Goal: Transaction & Acquisition: Purchase product/service

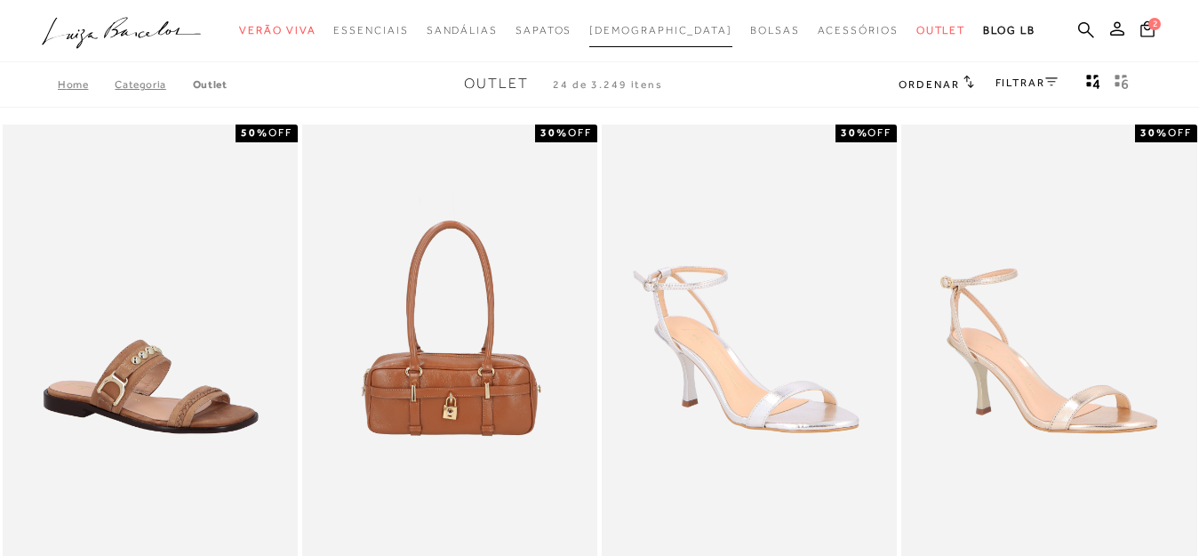
click at [670, 29] on span "[DEMOGRAPHIC_DATA]" at bounding box center [660, 30] width 143 height 12
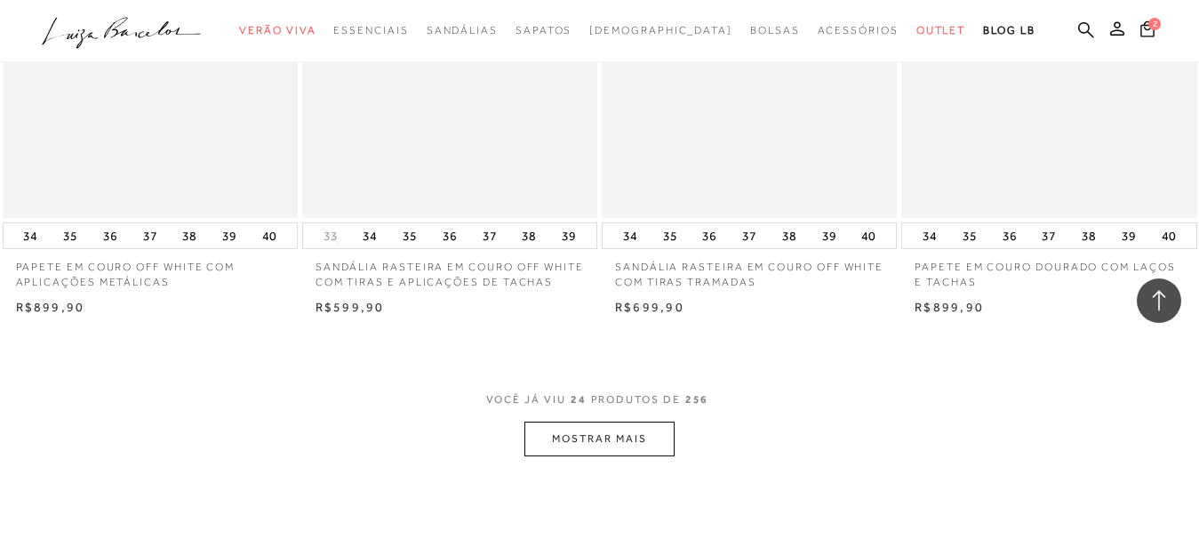
scroll to position [3201, 0]
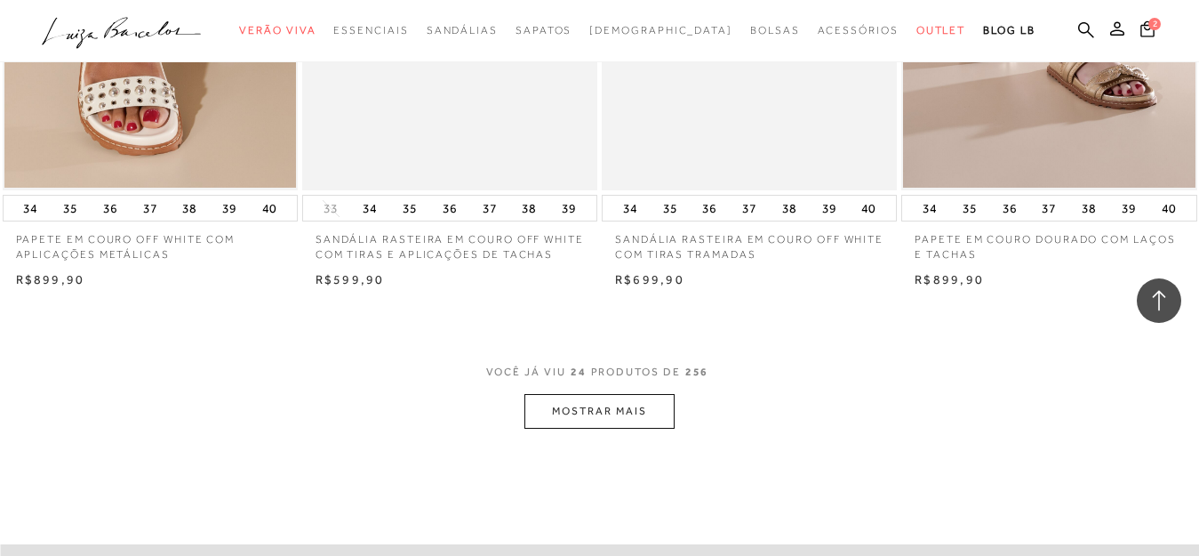
click at [623, 414] on button "MOSTRAR MAIS" at bounding box center [599, 411] width 149 height 35
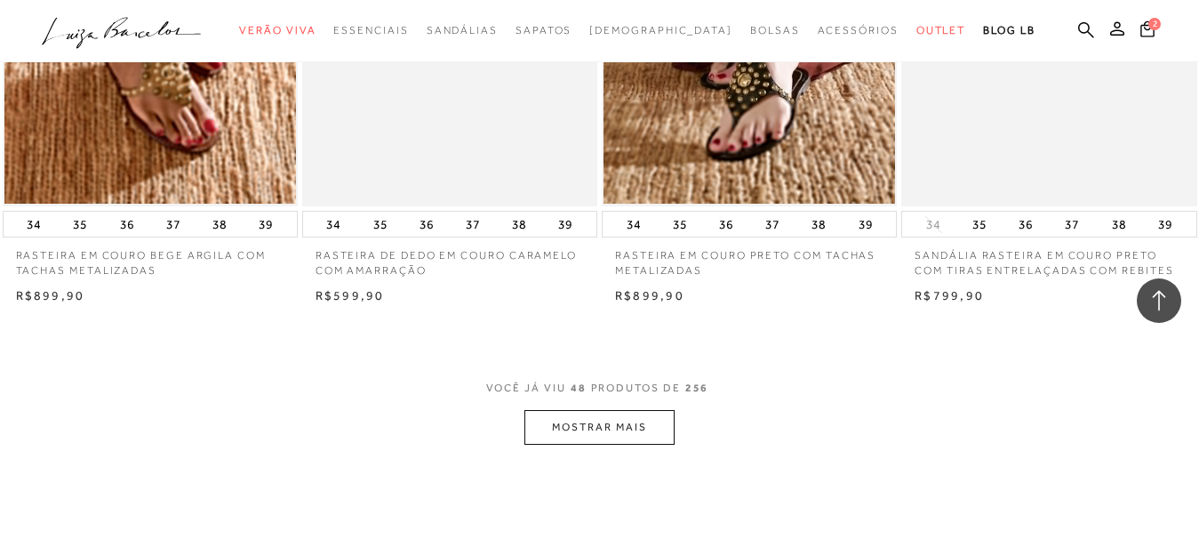
scroll to position [6579, 0]
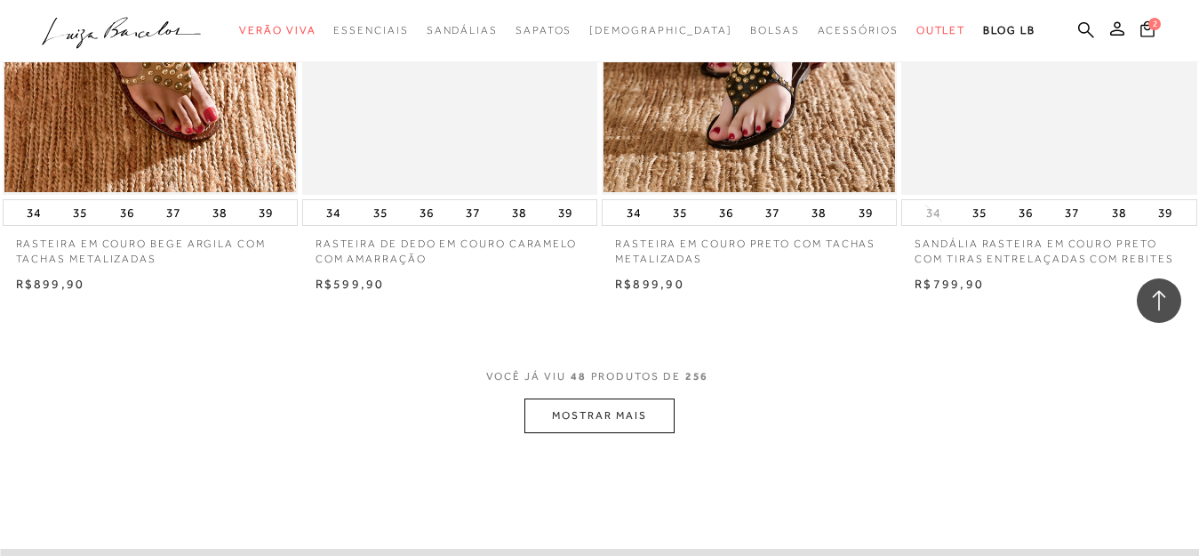
click at [586, 421] on button "MOSTRAR MAIS" at bounding box center [599, 415] width 149 height 35
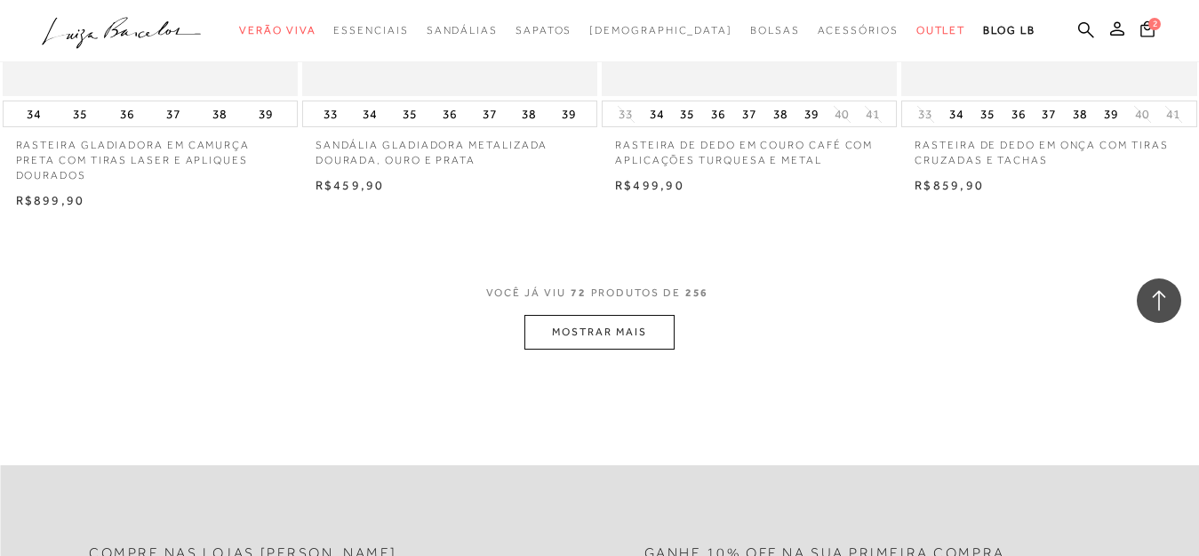
scroll to position [10046, 0]
click at [553, 314] on button "MOSTRAR MAIS" at bounding box center [599, 331] width 149 height 35
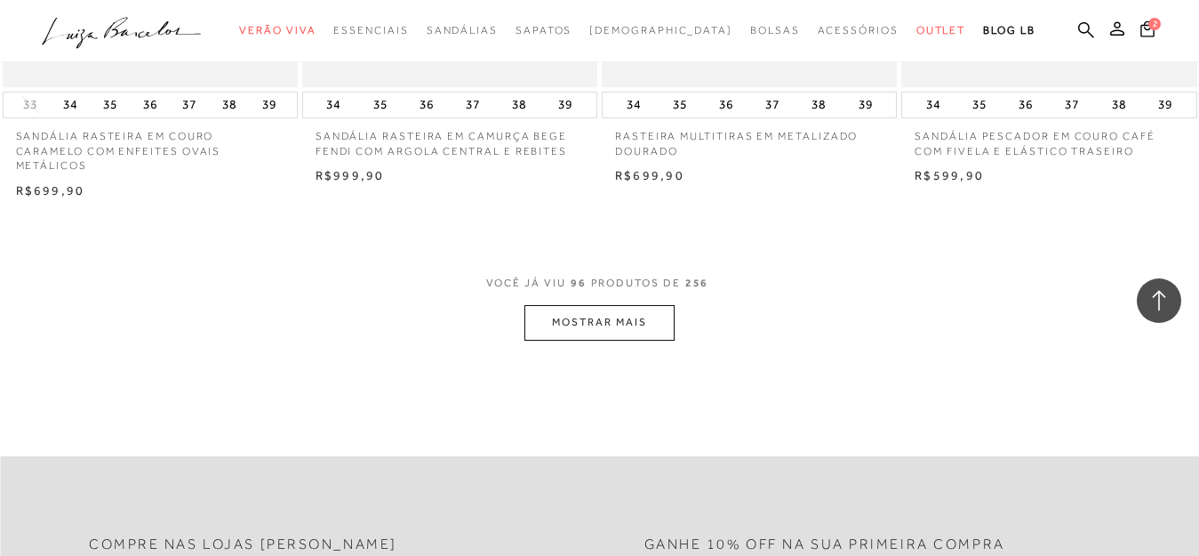
scroll to position [13513, 0]
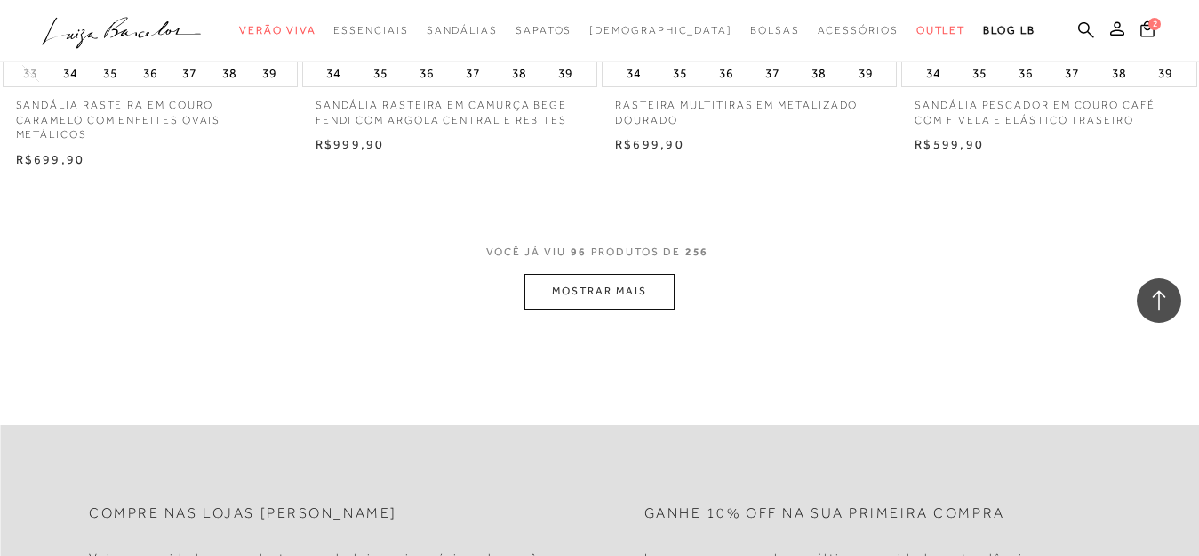
click at [603, 274] on button "MOSTRAR MAIS" at bounding box center [599, 291] width 149 height 35
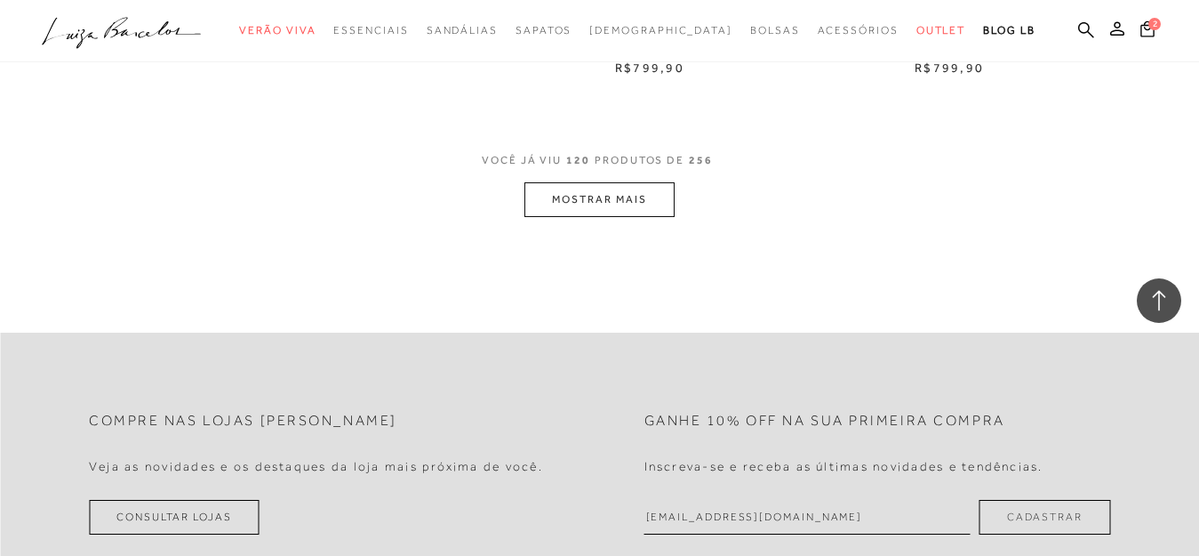
scroll to position [17070, 0]
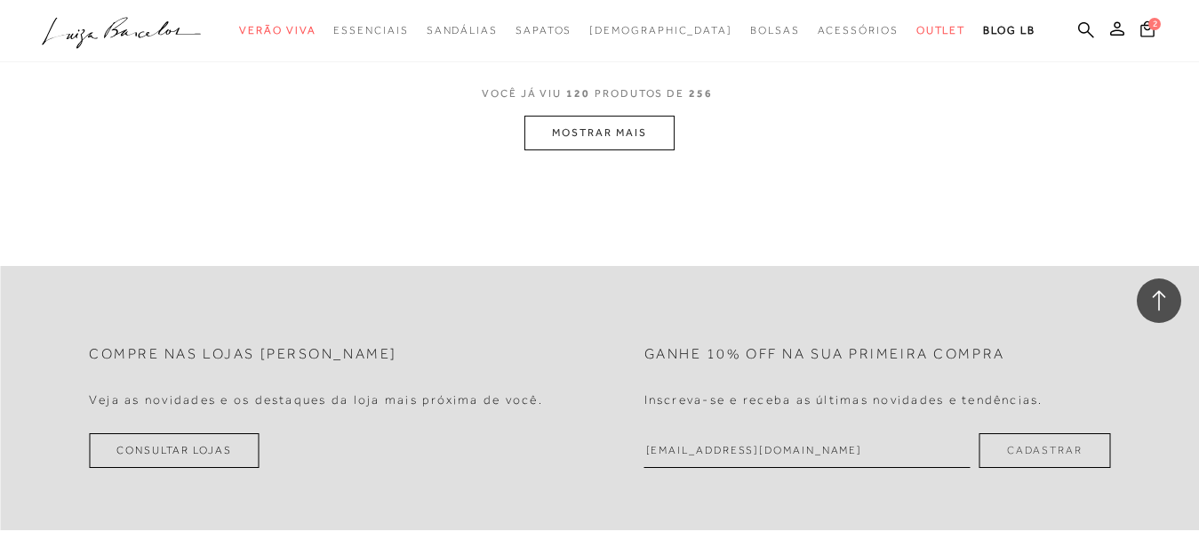
click at [607, 116] on button "MOSTRAR MAIS" at bounding box center [599, 133] width 149 height 35
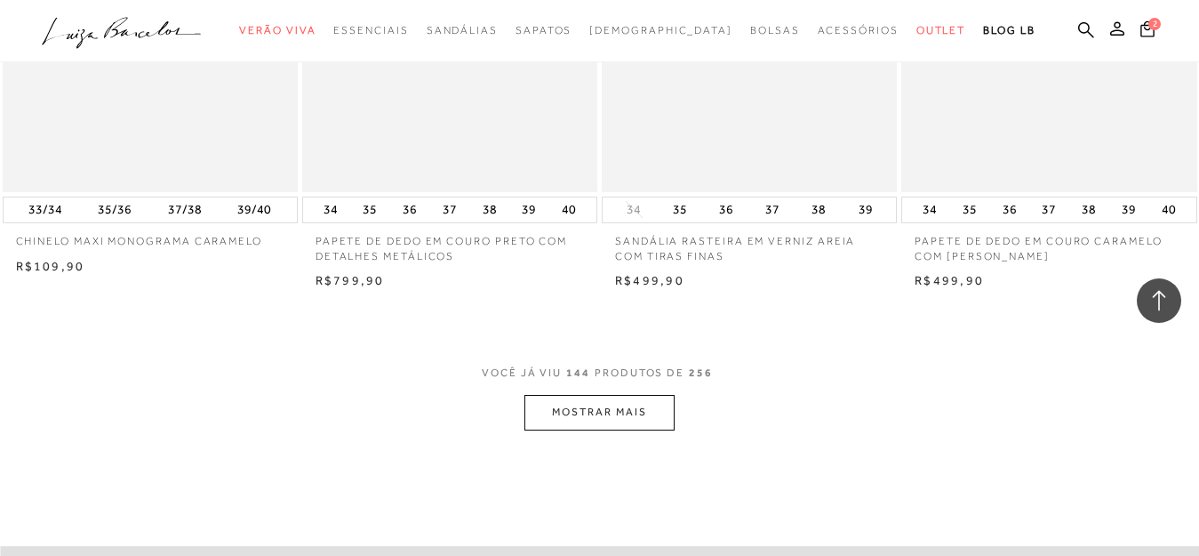
scroll to position [20156, 0]
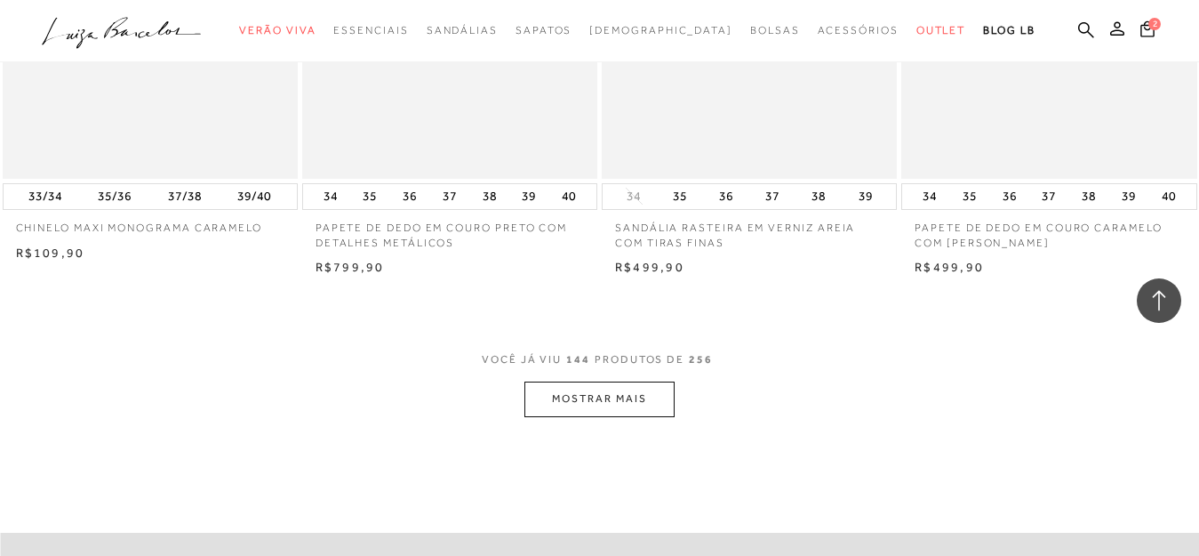
click at [622, 381] on button "MOSTRAR MAIS" at bounding box center [599, 398] width 149 height 35
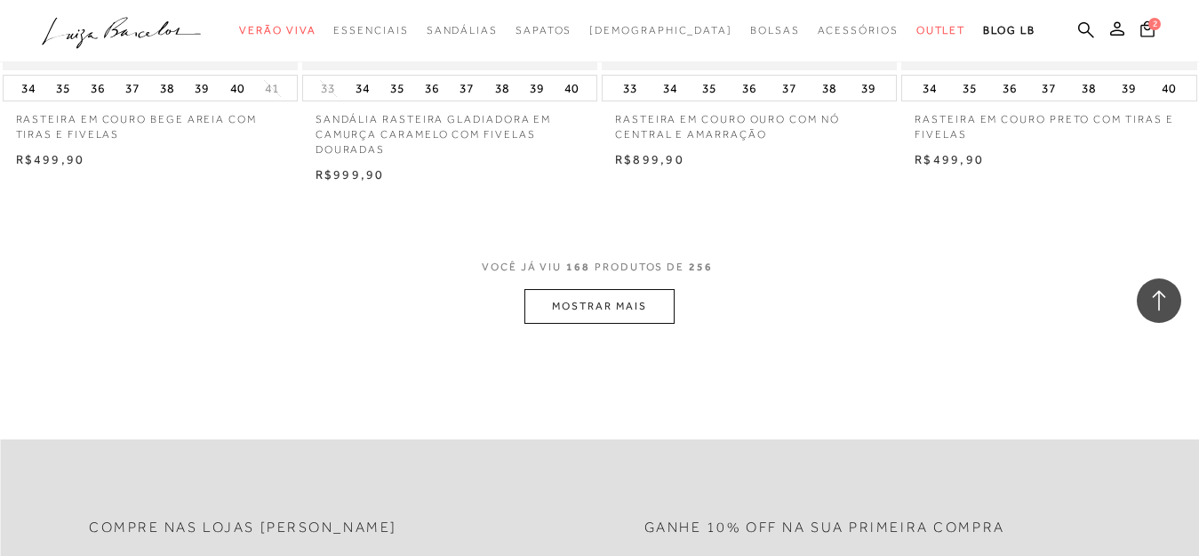
scroll to position [23713, 0]
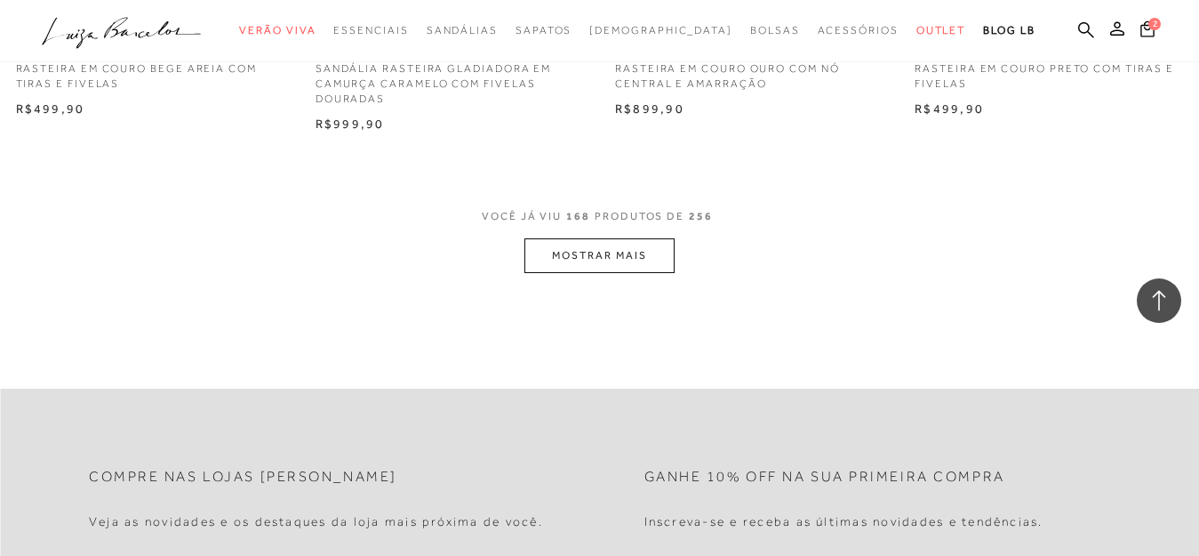
click at [539, 239] on button "MOSTRAR MAIS" at bounding box center [599, 255] width 149 height 35
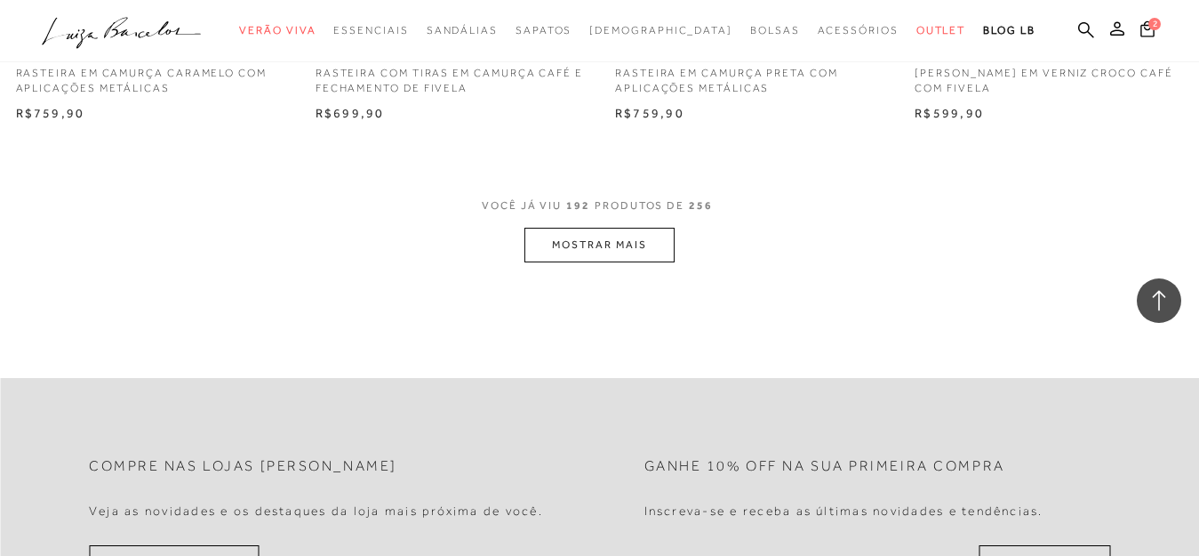
scroll to position [27180, 0]
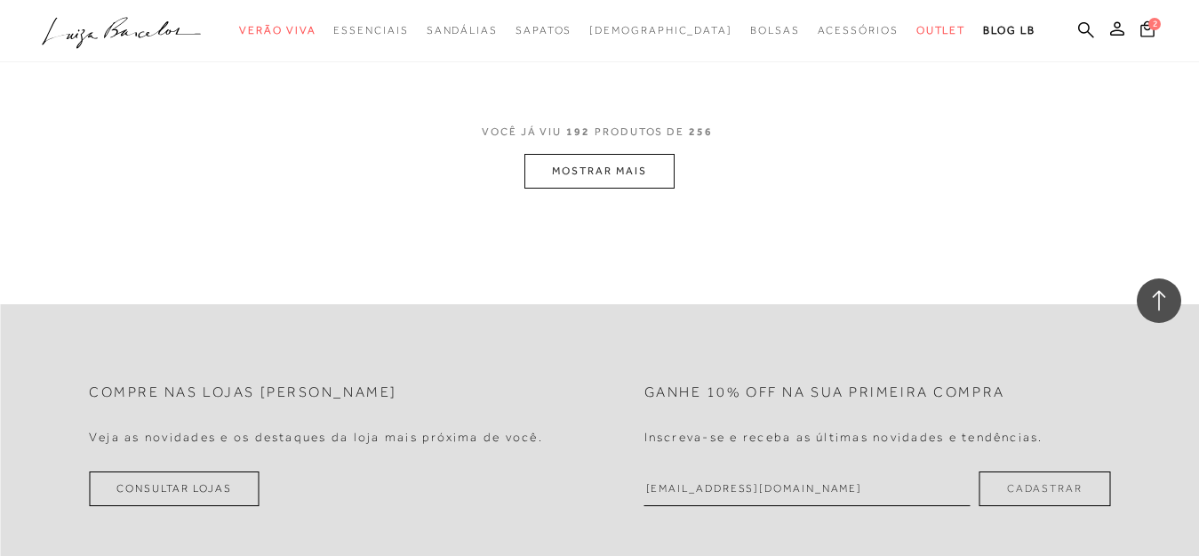
click at [608, 154] on button "MOSTRAR MAIS" at bounding box center [599, 171] width 149 height 35
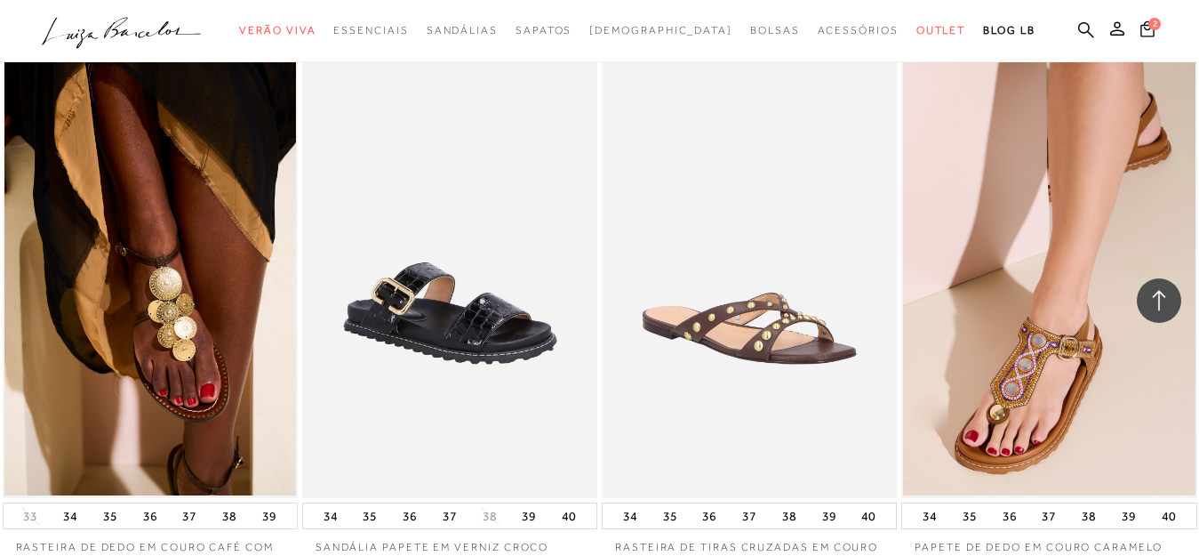
scroll to position [30025, 0]
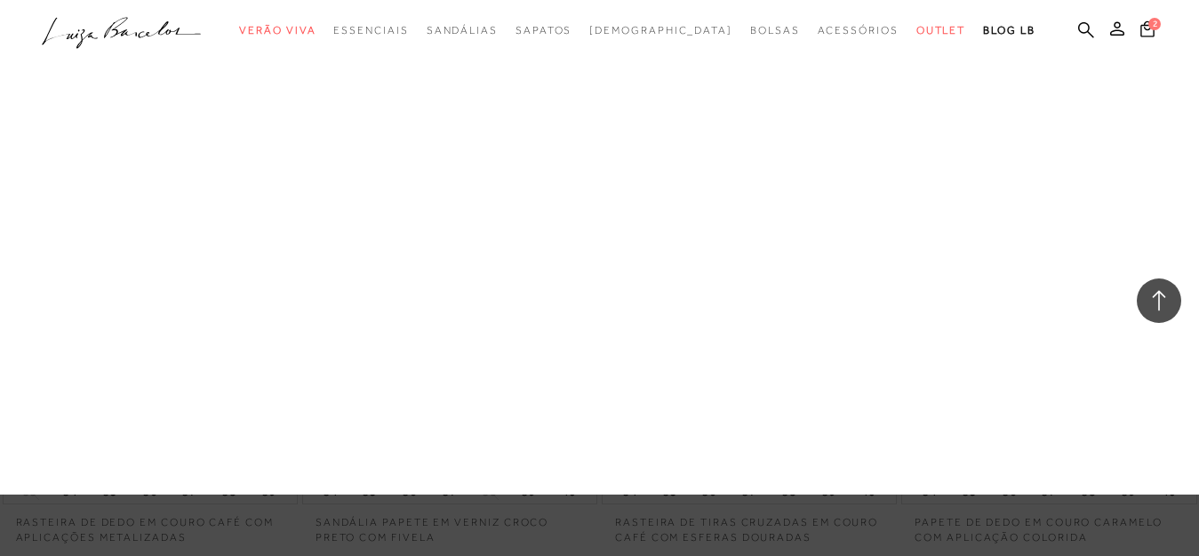
drag, startPoint x: 475, startPoint y: 137, endPoint x: 471, endPoint y: 154, distance: 17.3
click at [0, 0] on div "Salto [GEOGRAPHIC_DATA] Salto Médio [GEOGRAPHIC_DATA] Salto Bloco [GEOGRAPHIC_D…" at bounding box center [0, 0] width 0 height 0
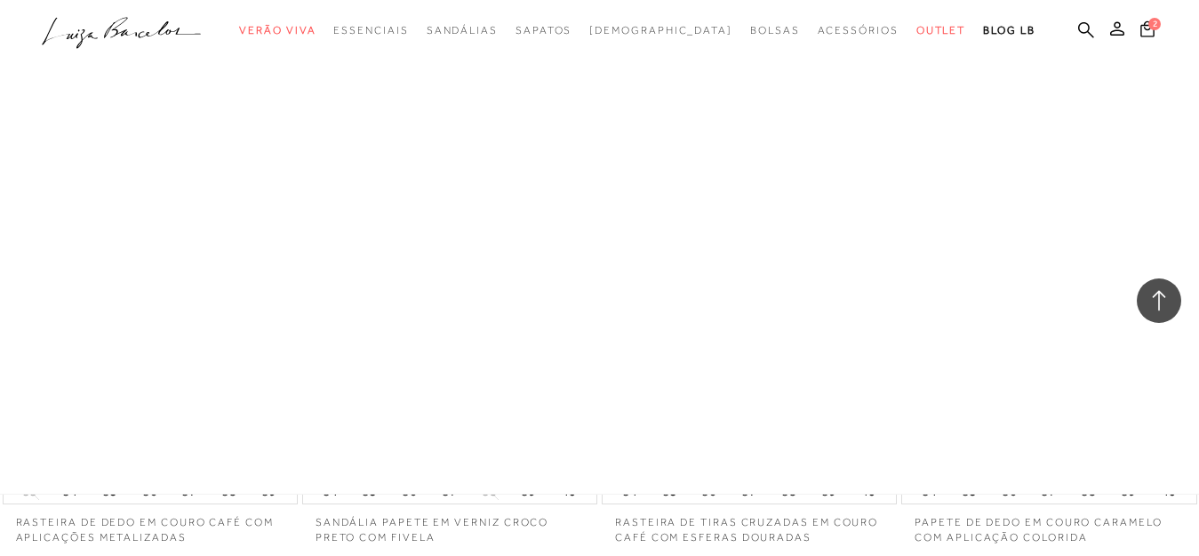
click at [471, 154] on div at bounding box center [599, 247] width 1199 height 494
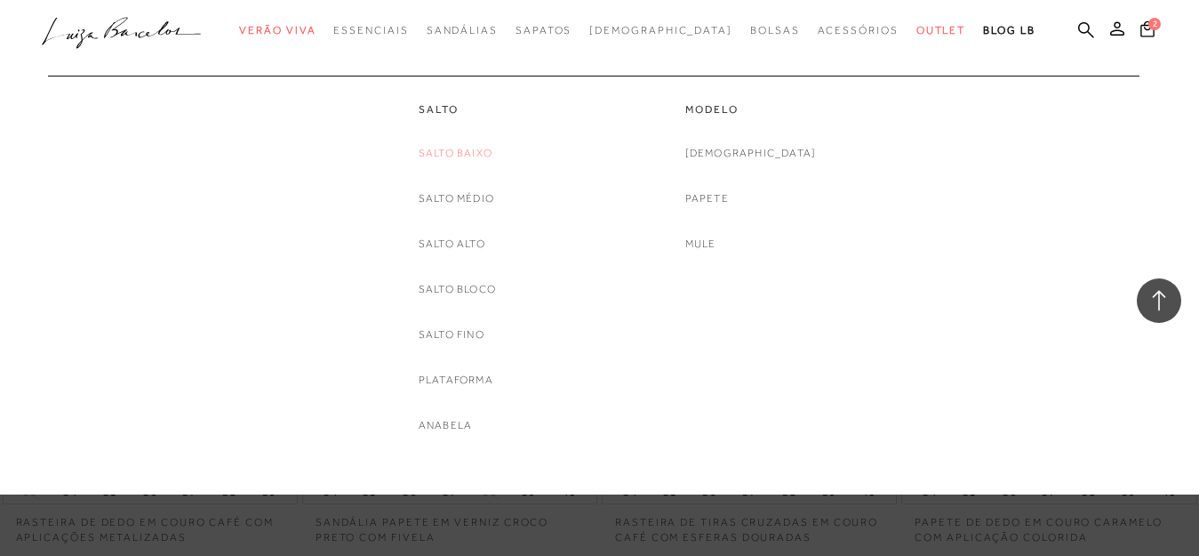
click at [462, 144] on link "Salto Baixo" at bounding box center [456, 153] width 74 height 19
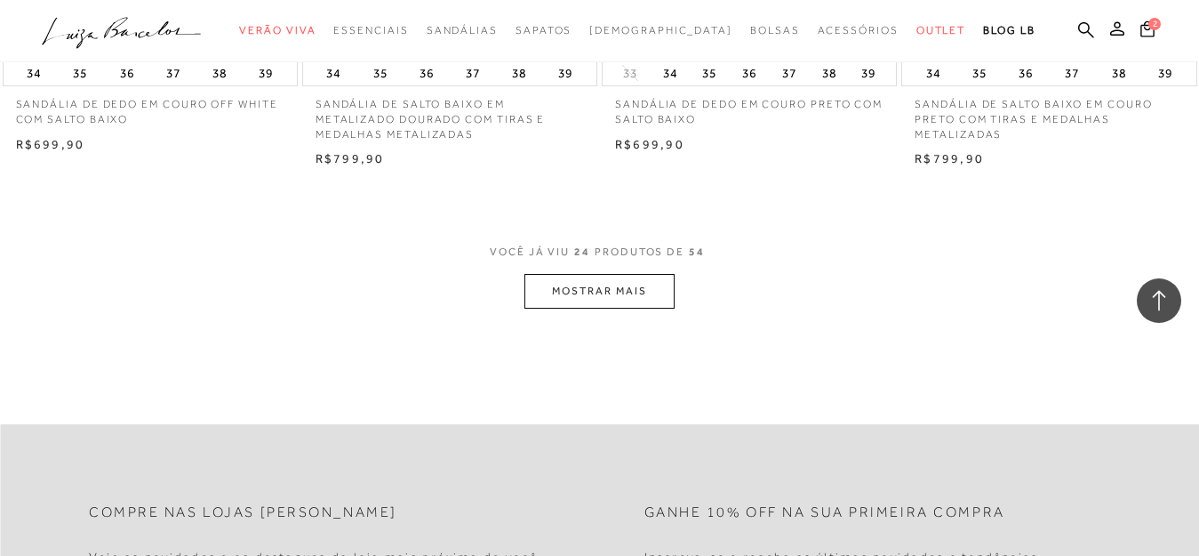
scroll to position [3378, 0]
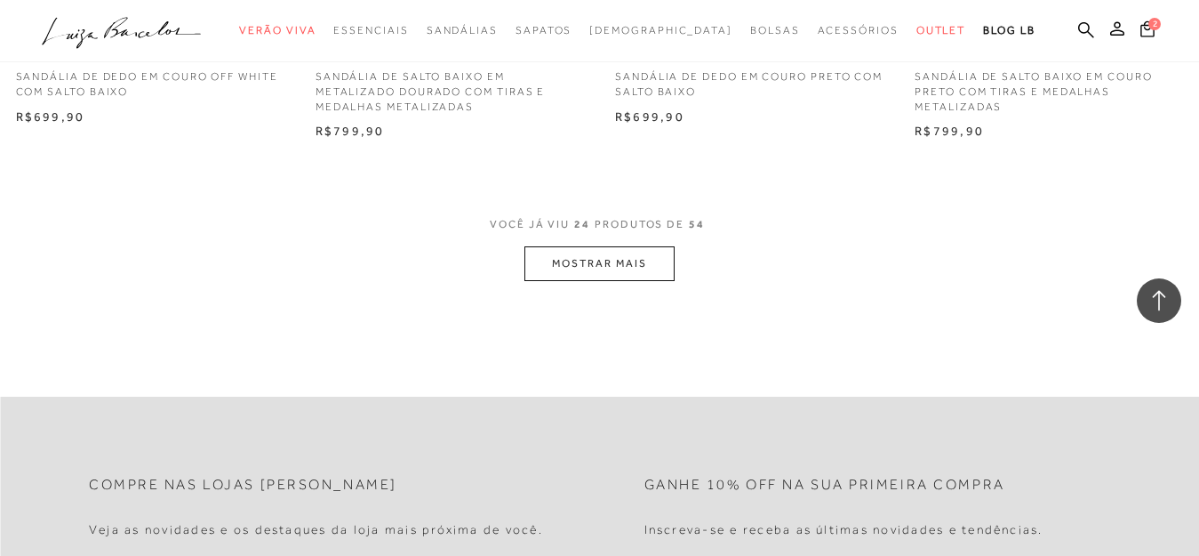
click at [635, 260] on button "MOSTRAR MAIS" at bounding box center [599, 263] width 149 height 35
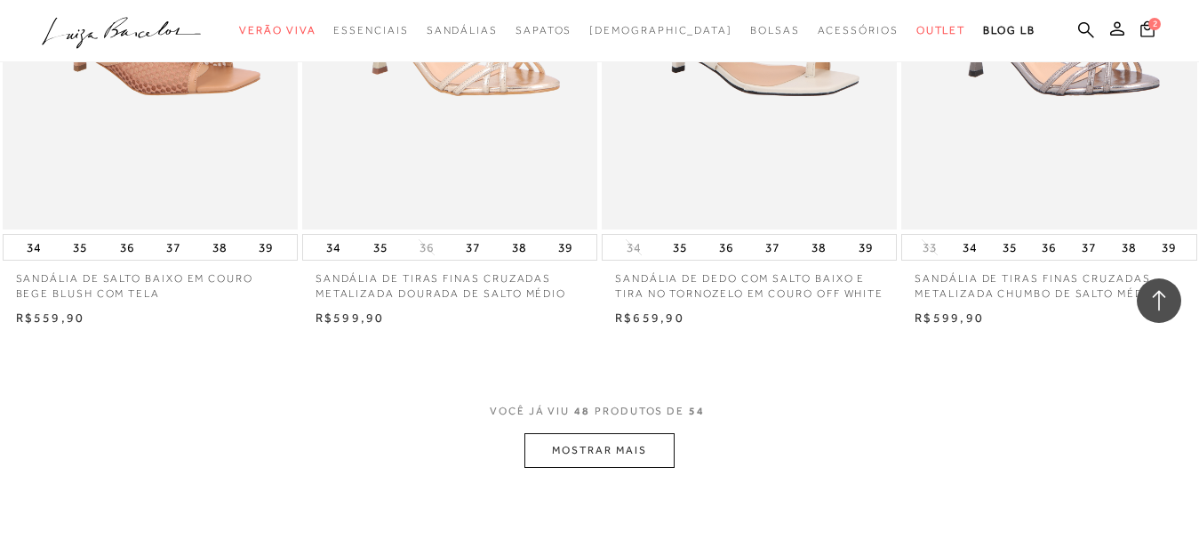
scroll to position [6579, 0]
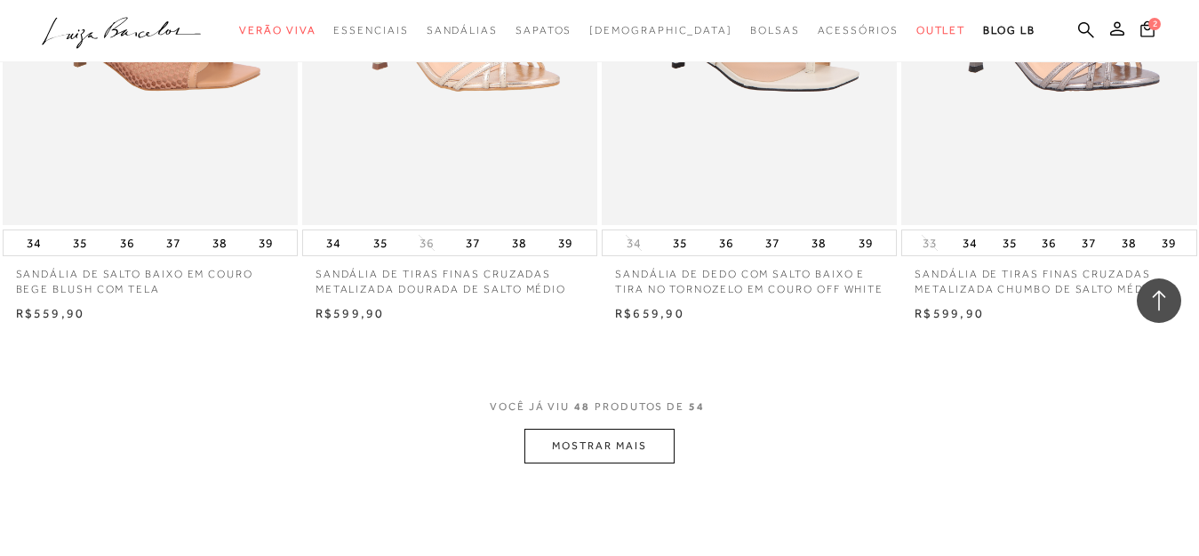
click at [590, 452] on button "MOSTRAR MAIS" at bounding box center [599, 446] width 149 height 35
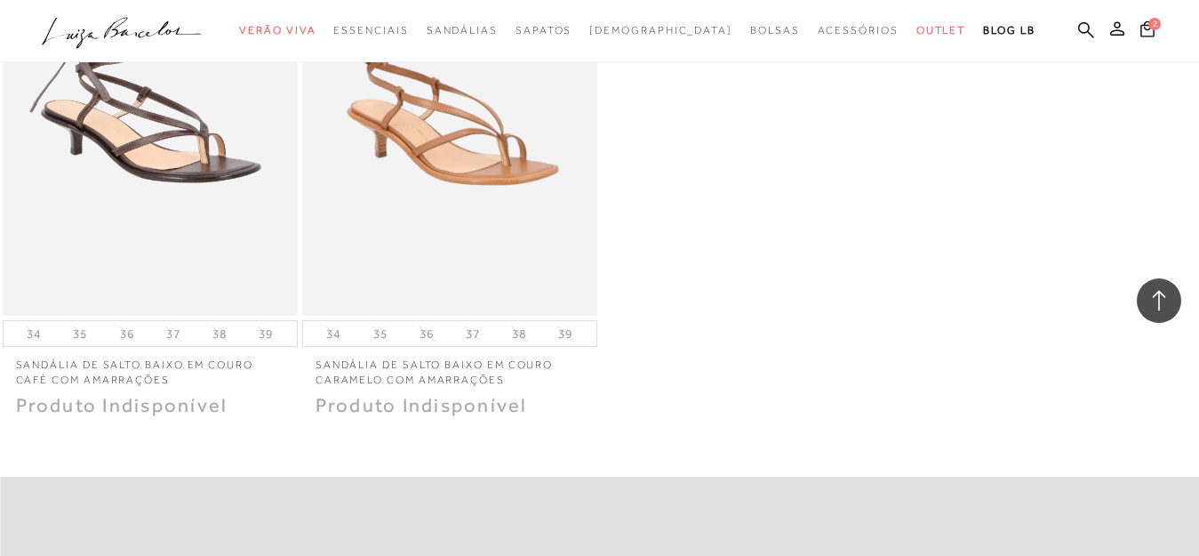
scroll to position [7646, 0]
